Goal: Information Seeking & Learning: Learn about a topic

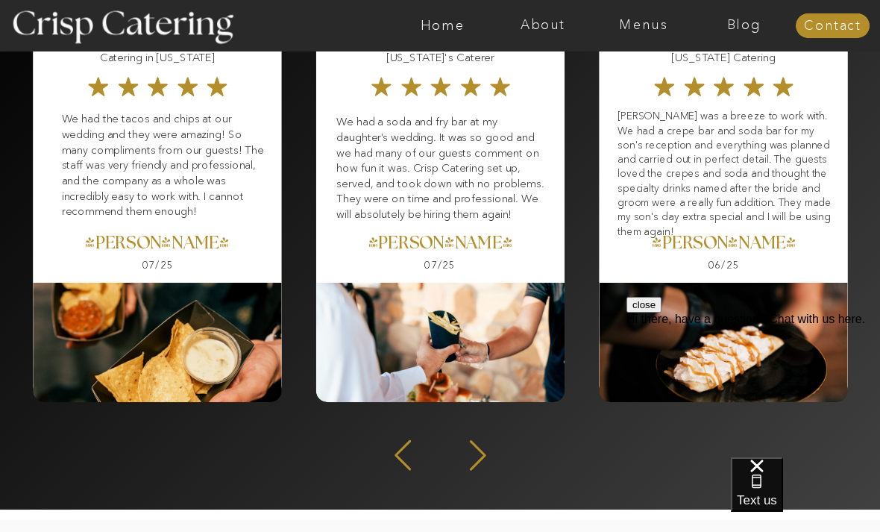
scroll to position [1952, 0]
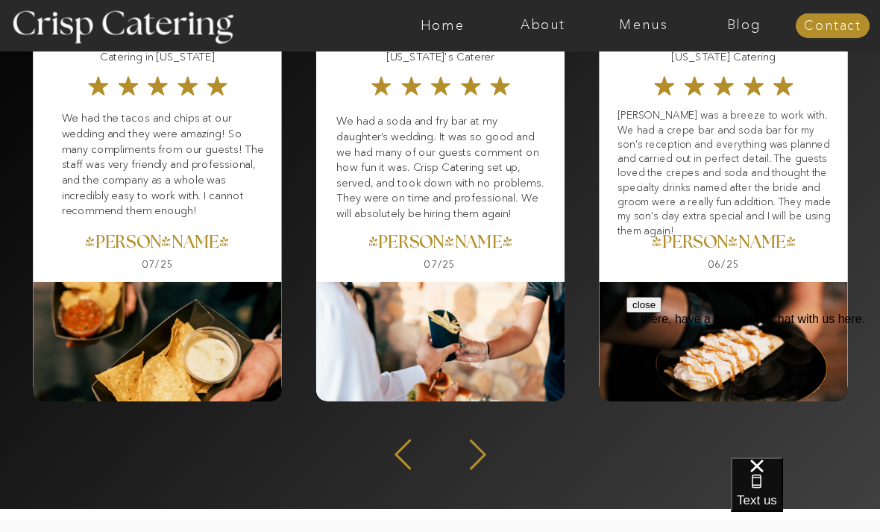
click at [480, 447] on icon at bounding box center [478, 454] width 39 height 36
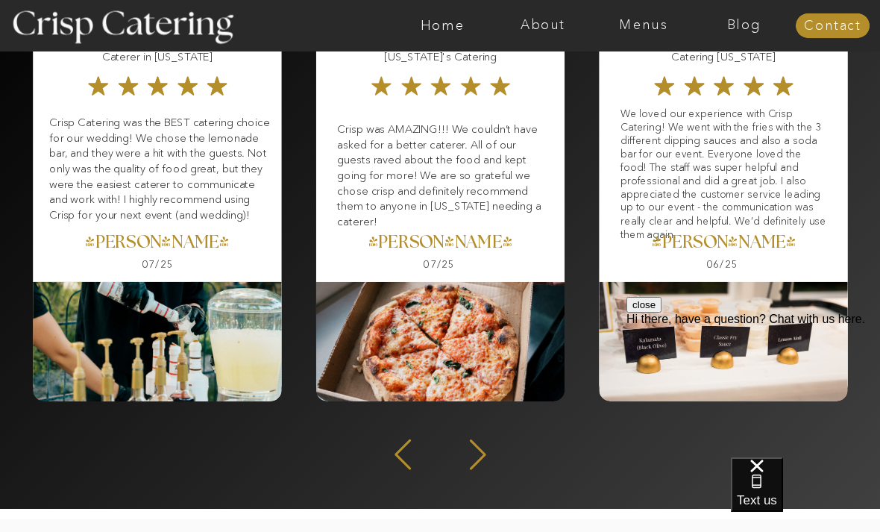
click at [489, 342] on div at bounding box center [440, 340] width 248 height 119
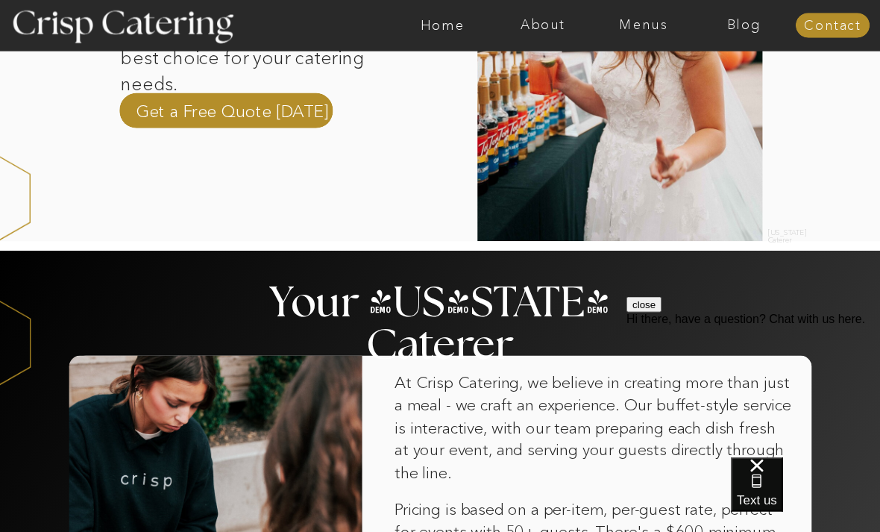
scroll to position [646, 0]
click at [653, 28] on nav "Menus" at bounding box center [644, 26] width 101 height 15
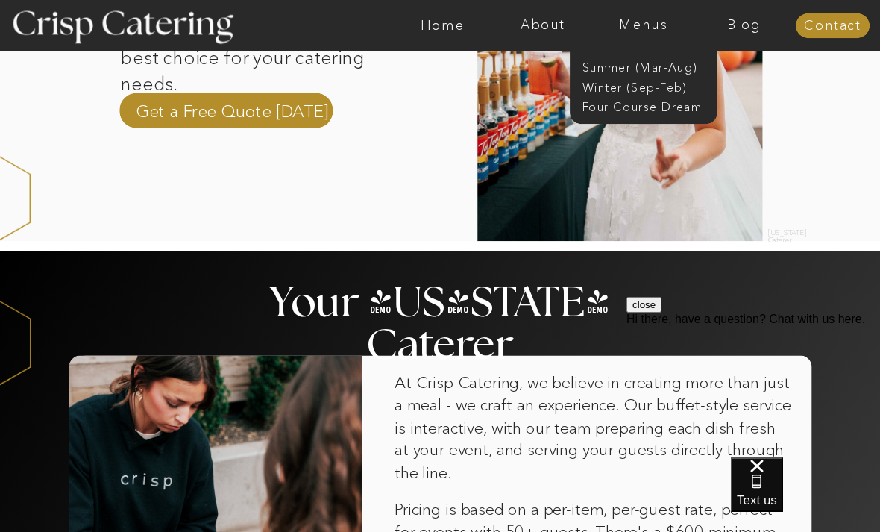
click at [673, 87] on nav "Winter (Sep-Feb)" at bounding box center [642, 86] width 120 height 14
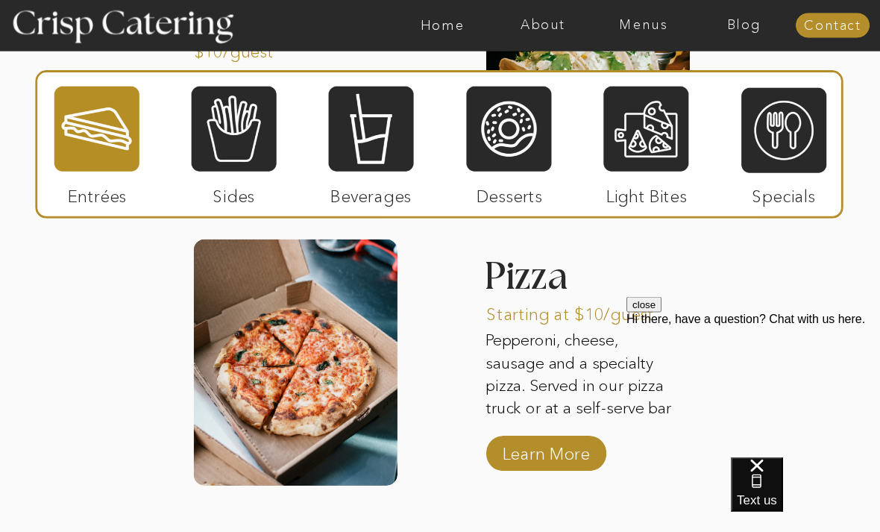
scroll to position [2366, 0]
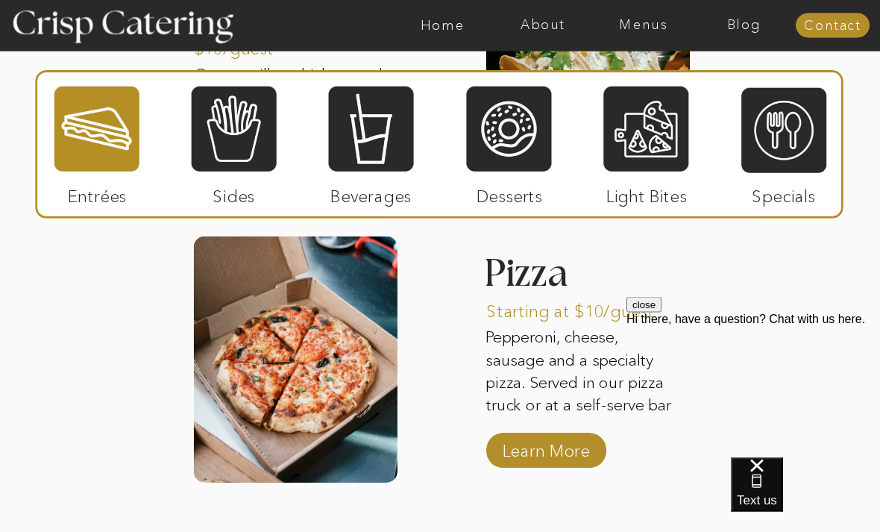
click at [551, 468] on p "Learn More" at bounding box center [546, 447] width 98 height 43
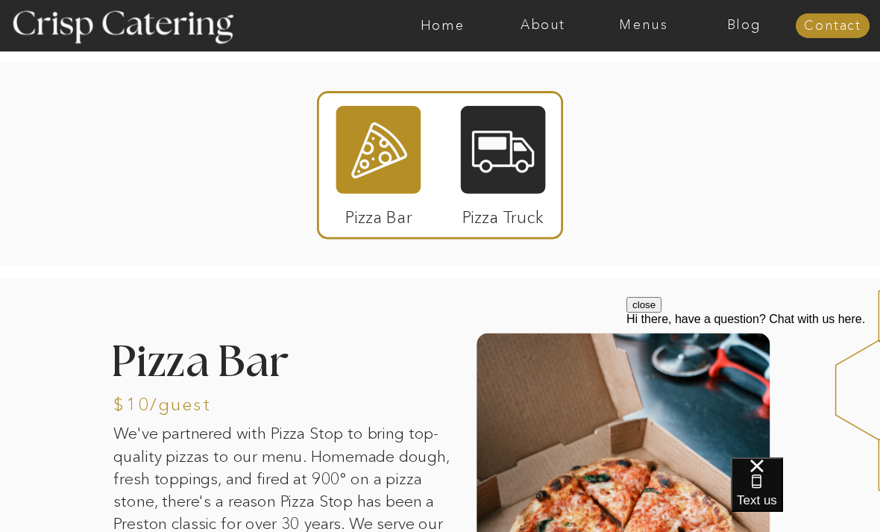
click at [644, 32] on nav "Menus" at bounding box center [644, 26] width 101 height 15
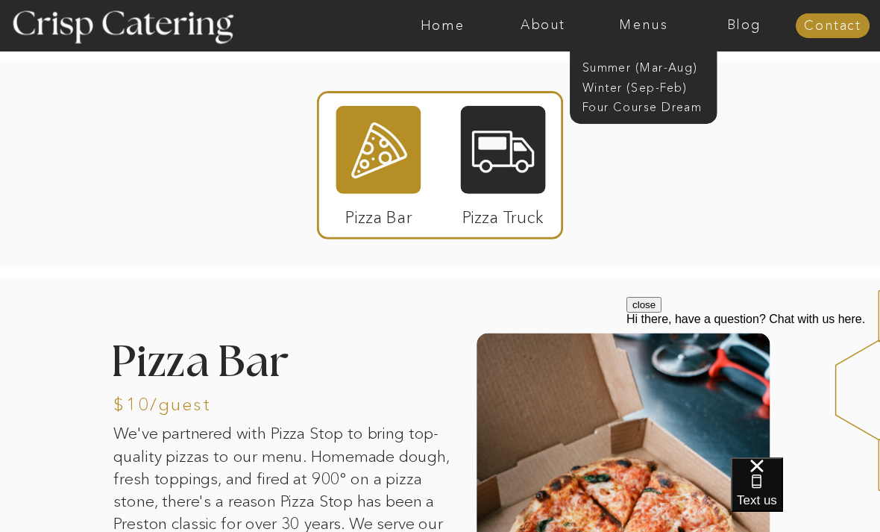
click at [612, 86] on nav "Winter (Sep-Feb)" at bounding box center [642, 86] width 120 height 14
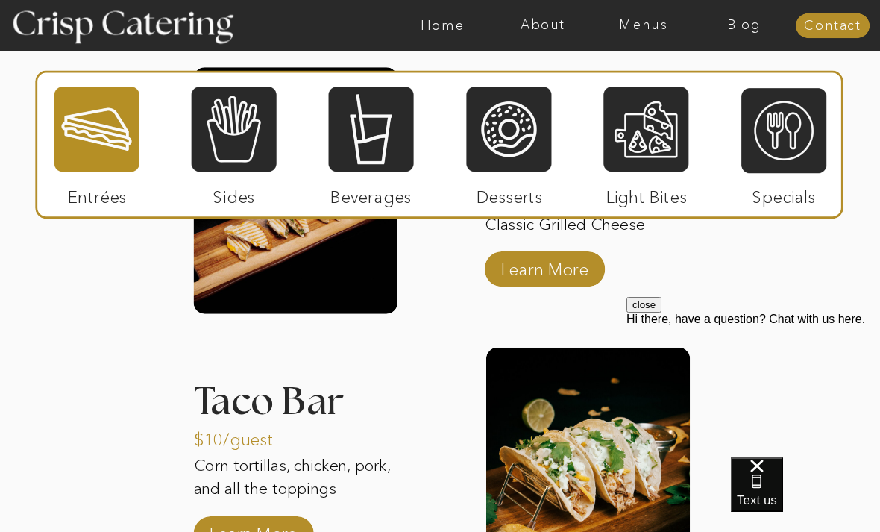
scroll to position [1973, 0]
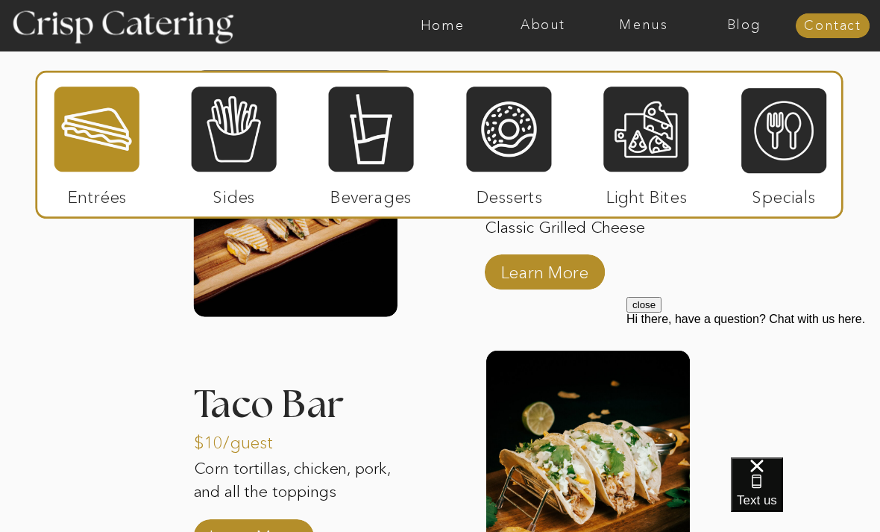
click at [222, 136] on div at bounding box center [234, 129] width 85 height 88
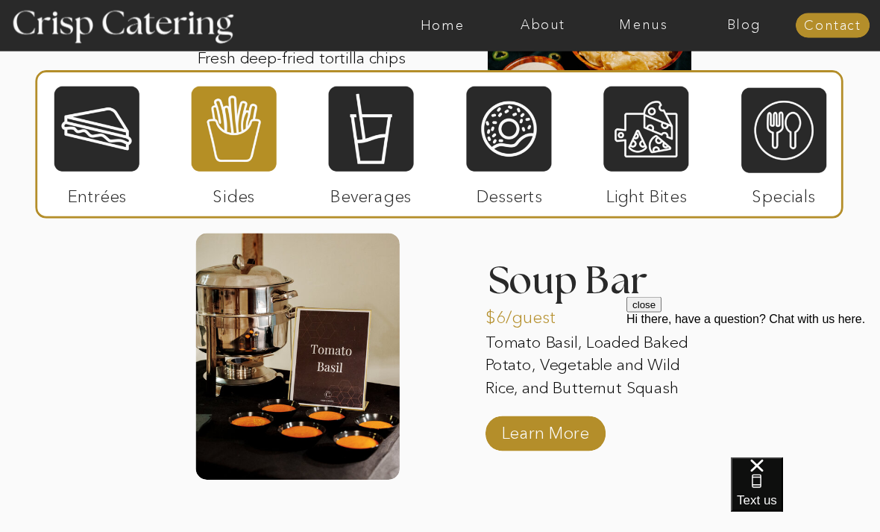
scroll to position [2677, 0]
click at [650, 130] on div at bounding box center [645, 129] width 85 height 88
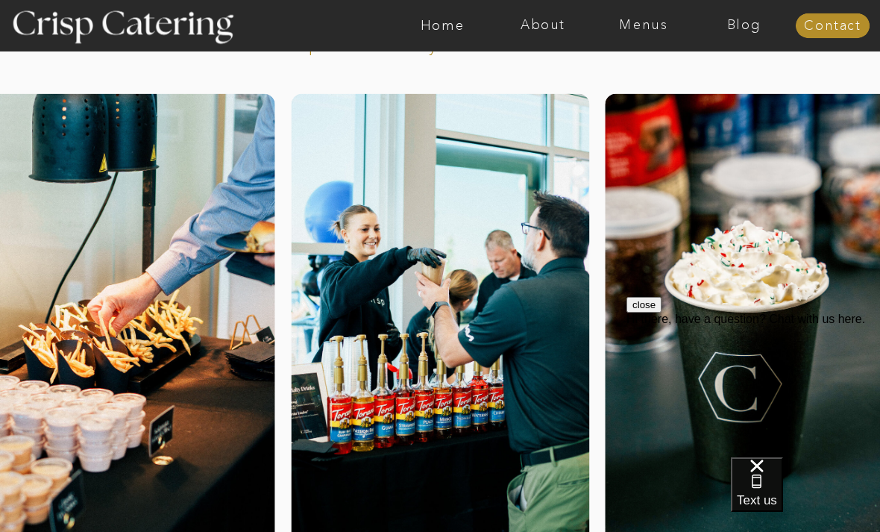
scroll to position [0, 0]
